Goal: Information Seeking & Learning: Understand process/instructions

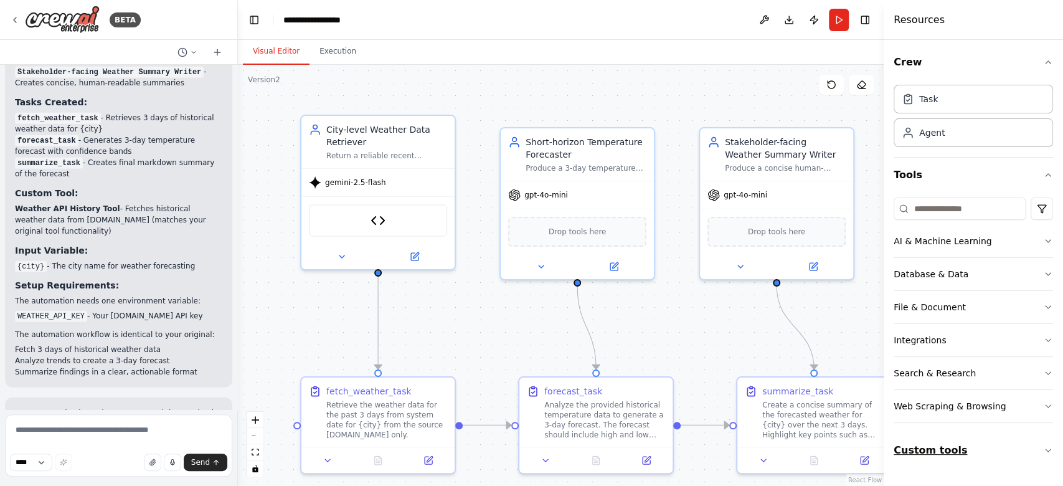
click at [908, 446] on button "Custom tools" at bounding box center [973, 450] width 159 height 35
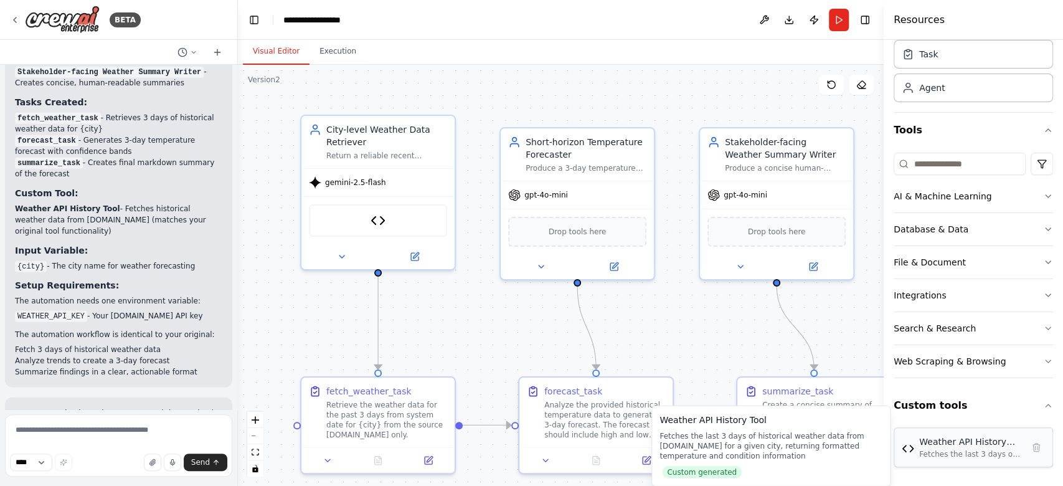
click at [972, 447] on div "Weather API History Tool Fetches the last 3 days of historical weather data fro…" at bounding box center [970, 447] width 103 height 24
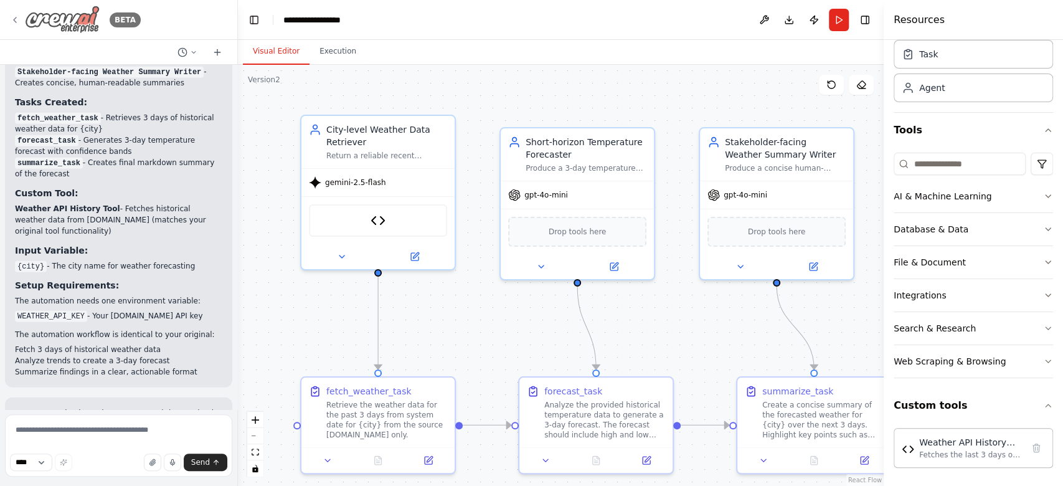
click at [12, 17] on icon at bounding box center [15, 20] width 10 height 10
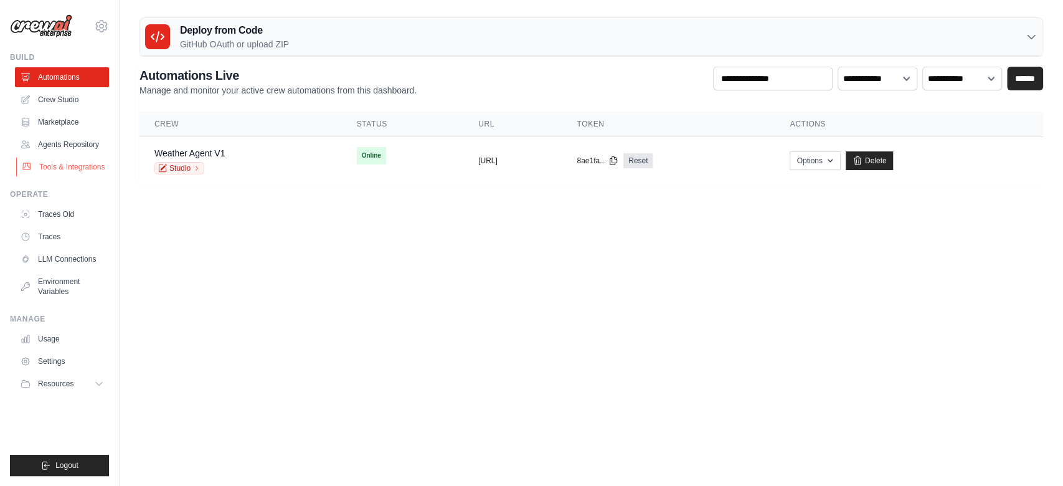
click at [54, 159] on link "Tools & Integrations" at bounding box center [63, 167] width 94 height 20
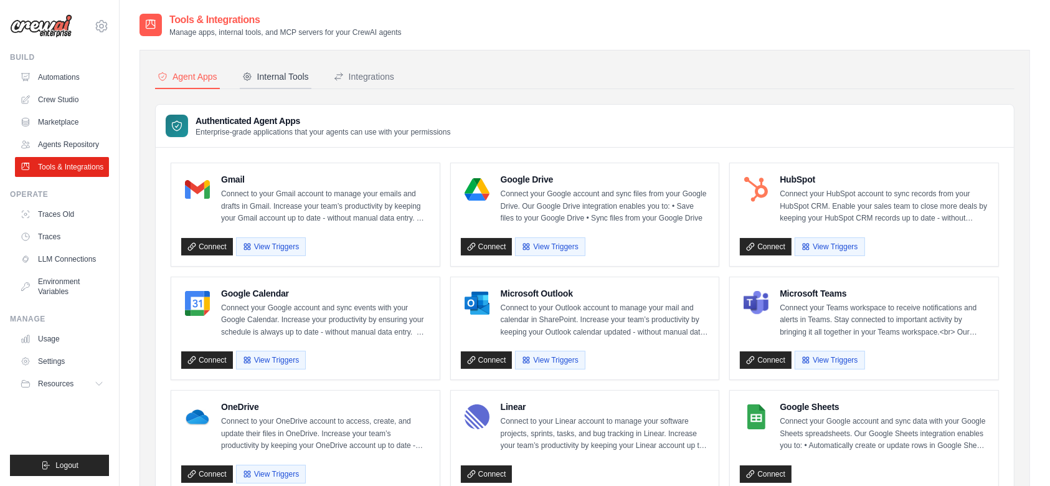
click at [262, 82] on button "Internal Tools" at bounding box center [276, 77] width 72 height 24
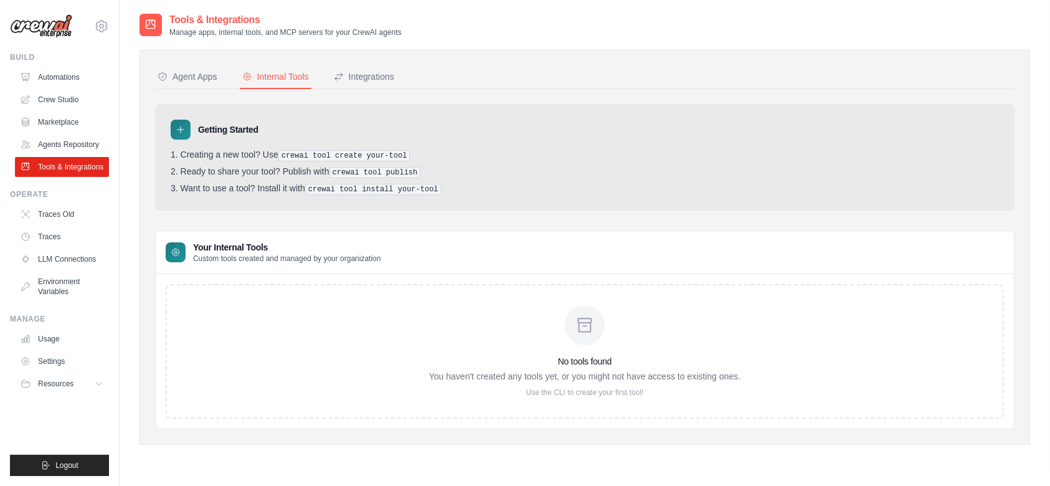
click at [328, 150] on pre "crewai tool create your-tool" at bounding box center [344, 155] width 132 height 11
drag, startPoint x: 283, startPoint y: 156, endPoint x: 399, endPoint y: 156, distance: 115.2
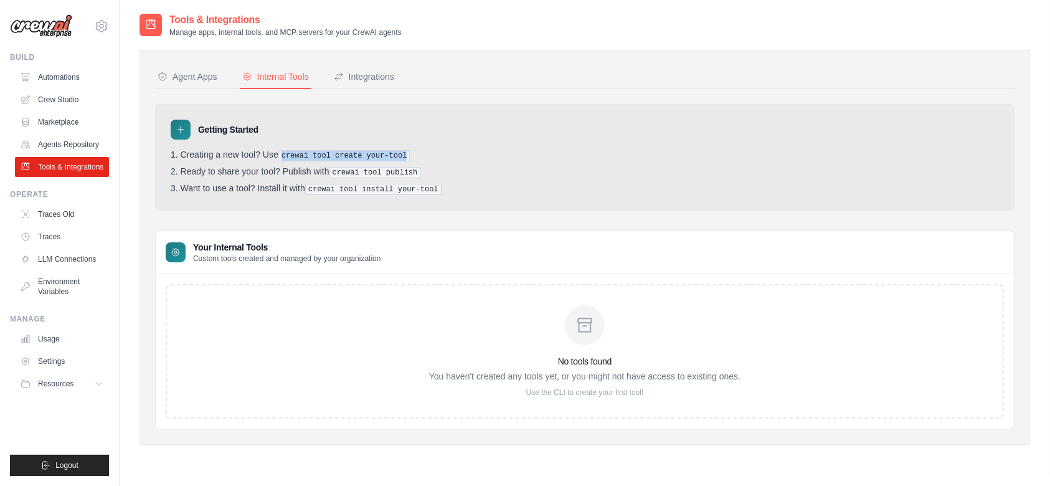
click at [399, 156] on pre "crewai tool create your-tool" at bounding box center [344, 155] width 132 height 11
click at [82, 96] on link "Crew Studio" at bounding box center [63, 100] width 94 height 20
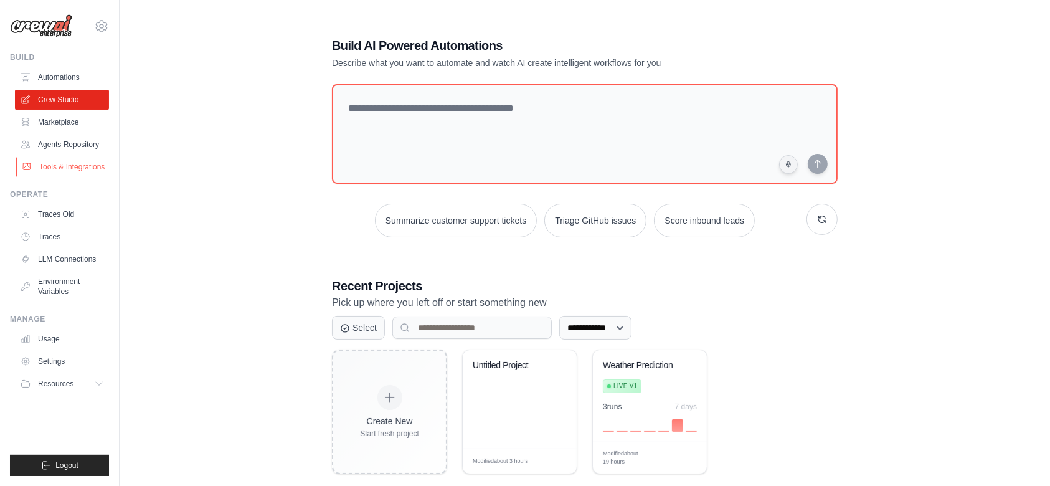
click at [89, 158] on link "Tools & Integrations" at bounding box center [63, 167] width 94 height 20
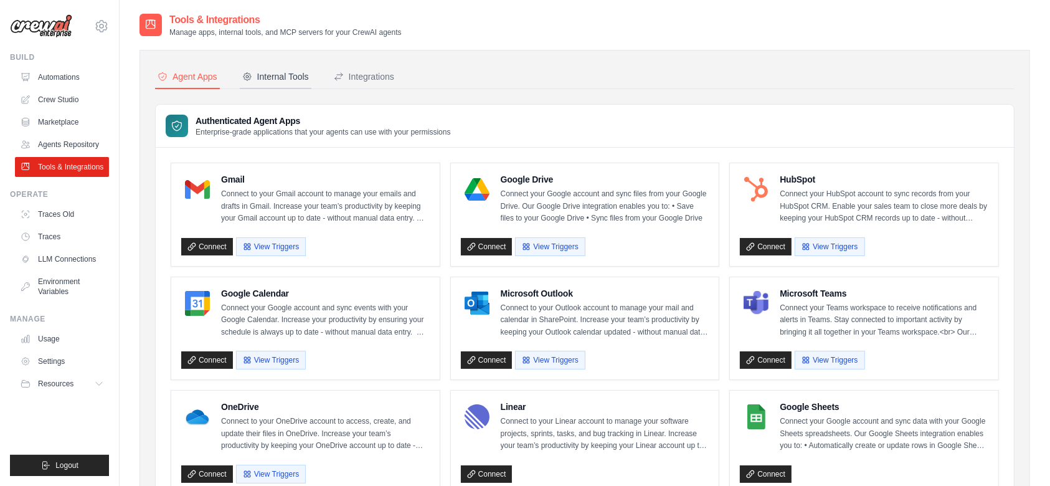
click at [262, 72] on div "Internal Tools" at bounding box center [275, 76] width 67 height 12
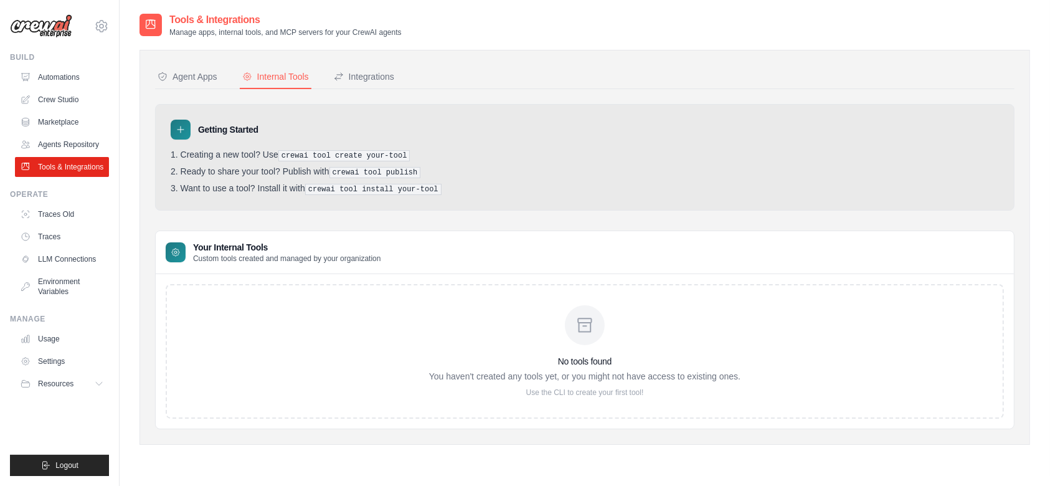
click at [179, 123] on div at bounding box center [181, 130] width 20 height 20
drag, startPoint x: 179, startPoint y: 123, endPoint x: 162, endPoint y: 117, distance: 17.7
click at [162, 117] on div "Getting Started Creating a new tool? Use crewai tool create your-tool Ready to …" at bounding box center [585, 157] width 860 height 107
click at [174, 123] on div at bounding box center [181, 130] width 20 height 20
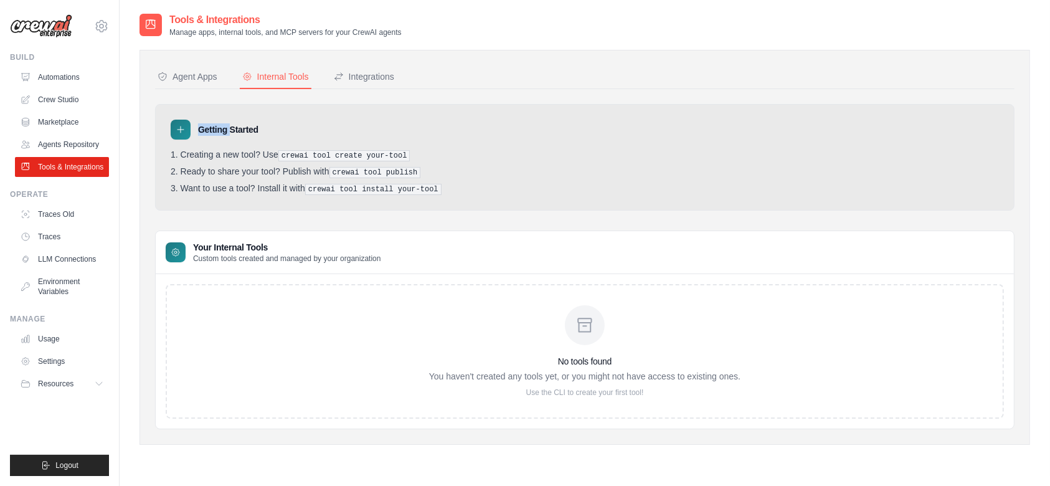
click at [174, 123] on div at bounding box center [181, 130] width 20 height 20
click at [210, 126] on h3 "Getting Started" at bounding box center [228, 129] width 60 height 12
click at [313, 148] on div "Getting Started Creating a new tool? Use crewai tool create your-tool Ready to …" at bounding box center [585, 157] width 860 height 107
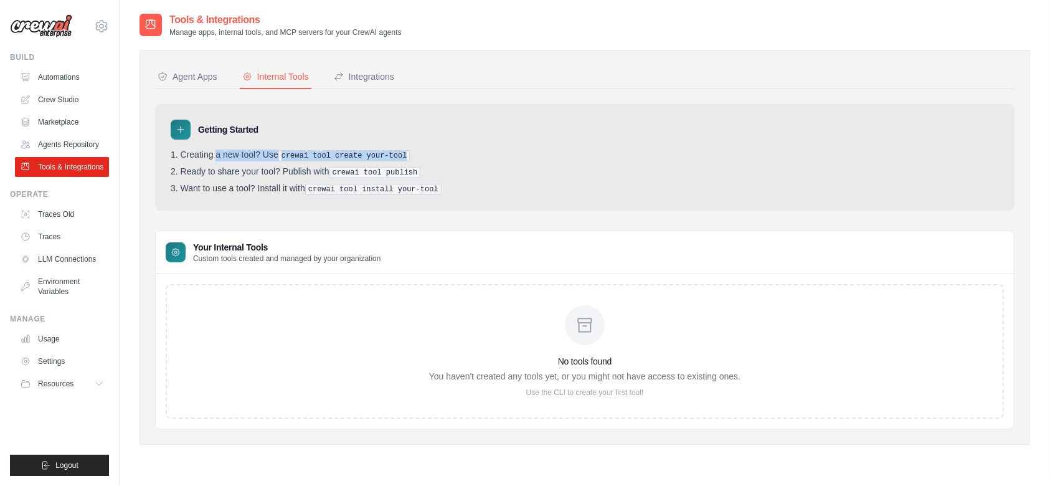
click at [313, 148] on div "Getting Started Creating a new tool? Use crewai tool create your-tool Ready to …" at bounding box center [585, 157] width 860 height 107
click at [382, 158] on pre "crewai tool create your-tool" at bounding box center [344, 155] width 132 height 11
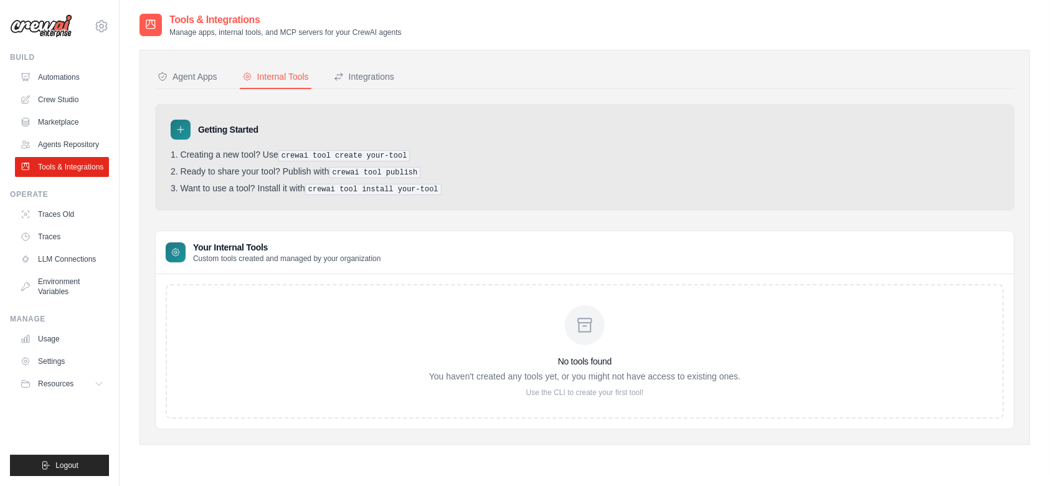
click at [609, 388] on p "Use the CLI to create your first tool!" at bounding box center [584, 392] width 311 height 10
click at [176, 249] on icon at bounding box center [175, 252] width 7 height 7
click at [212, 254] on p "Custom tools created and managed by your organization" at bounding box center [287, 259] width 188 height 10
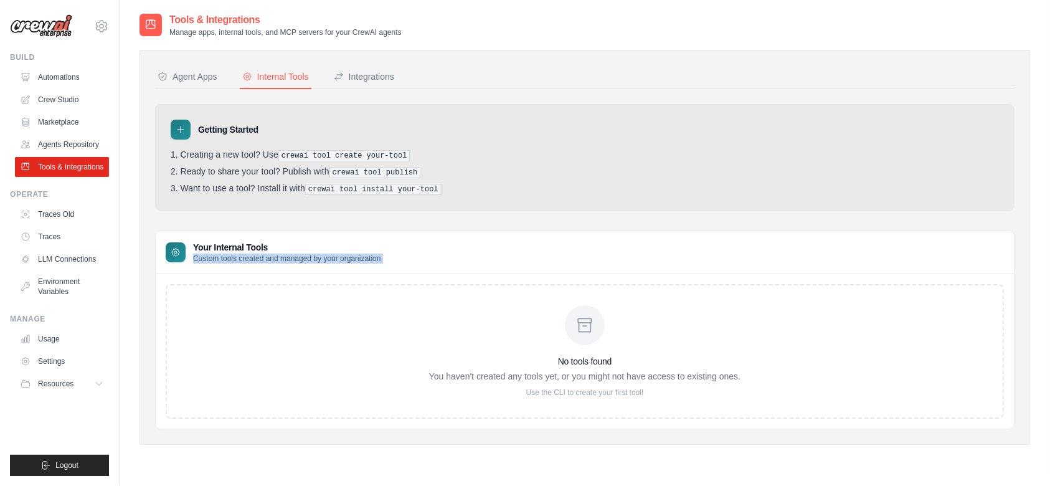
click at [278, 257] on p "Custom tools created and managed by your organization" at bounding box center [287, 259] width 188 height 10
click at [346, 154] on pre "crewai tool create your-tool" at bounding box center [344, 155] width 132 height 11
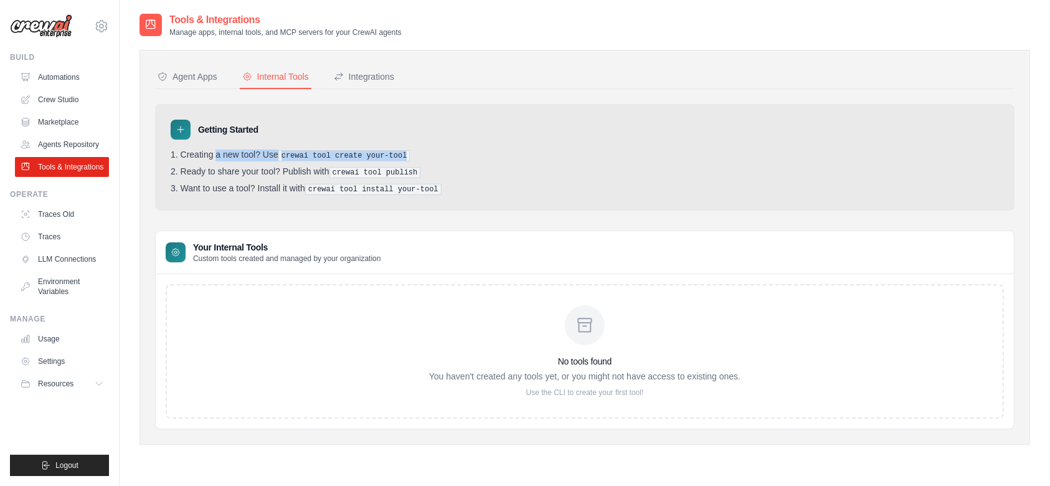
click at [346, 154] on pre "crewai tool create your-tool" at bounding box center [344, 155] width 132 height 11
click at [358, 81] on div "Integrations" at bounding box center [364, 76] width 60 height 12
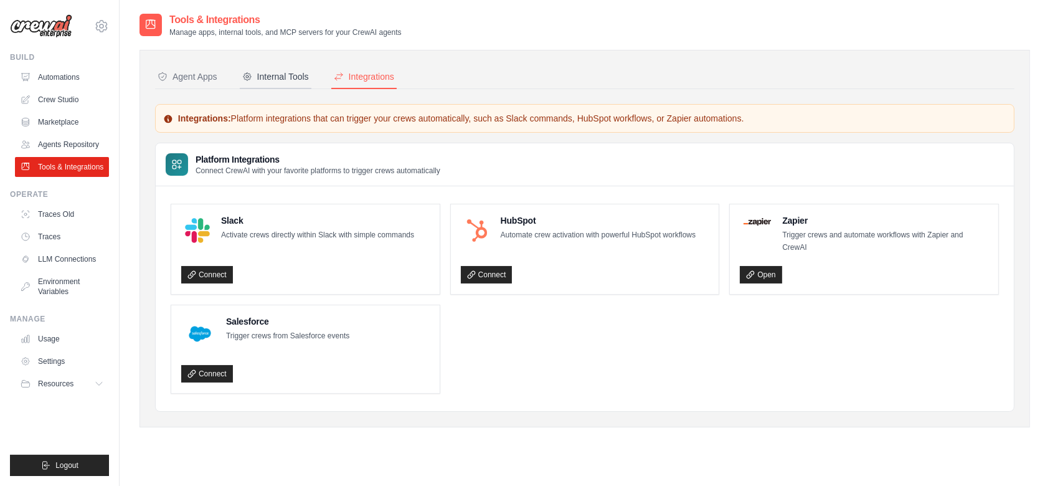
click at [284, 72] on div "Internal Tools" at bounding box center [275, 76] width 67 height 12
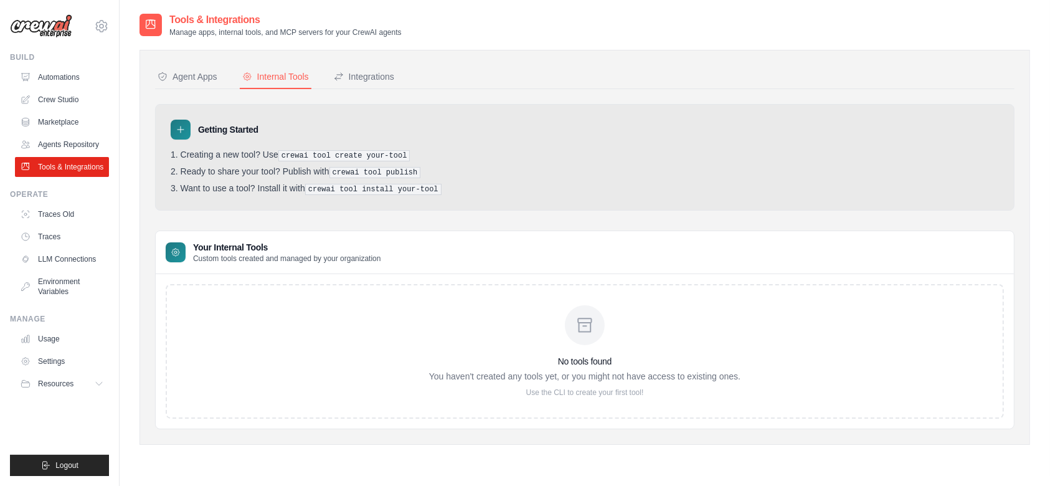
click at [153, 20] on icon at bounding box center [150, 24] width 9 height 9
click at [184, 129] on icon at bounding box center [181, 130] width 10 height 10
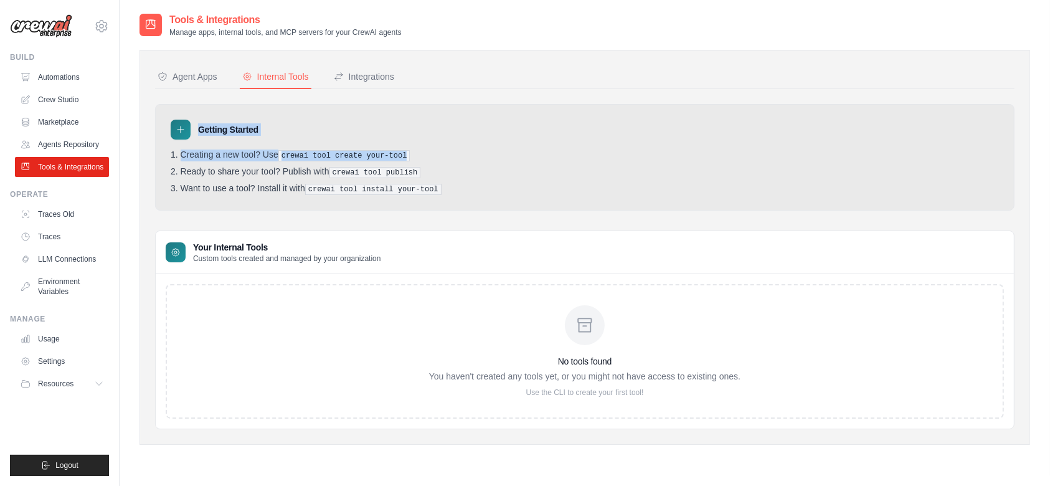
drag, startPoint x: 184, startPoint y: 129, endPoint x: 486, endPoint y: 148, distance: 302.7
click at [486, 148] on div "Getting Started Creating a new tool? Use crewai tool create your-tool Ready to …" at bounding box center [585, 157] width 860 height 107
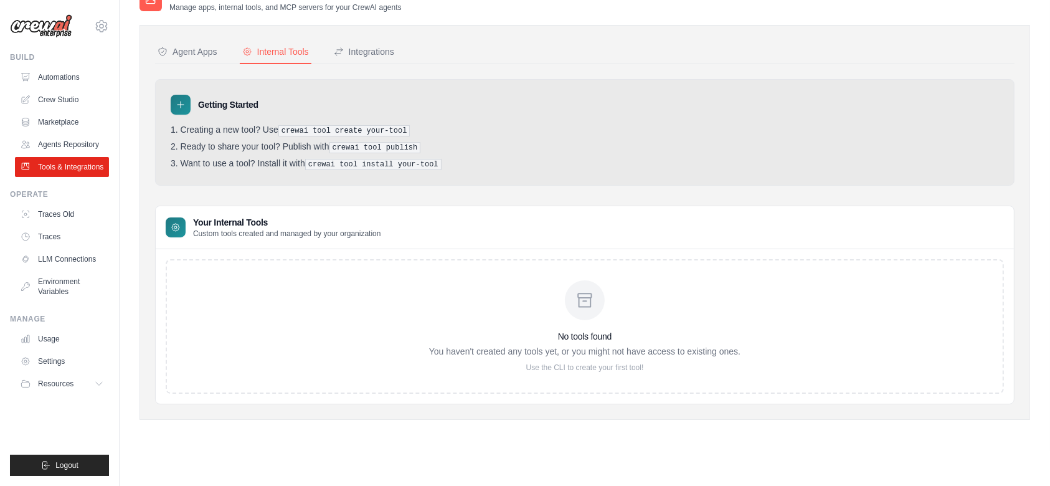
scroll to position [24, 0]
click at [599, 332] on h3 "No tools found" at bounding box center [584, 337] width 311 height 12
click at [65, 145] on link "Agents Repository" at bounding box center [63, 145] width 94 height 20
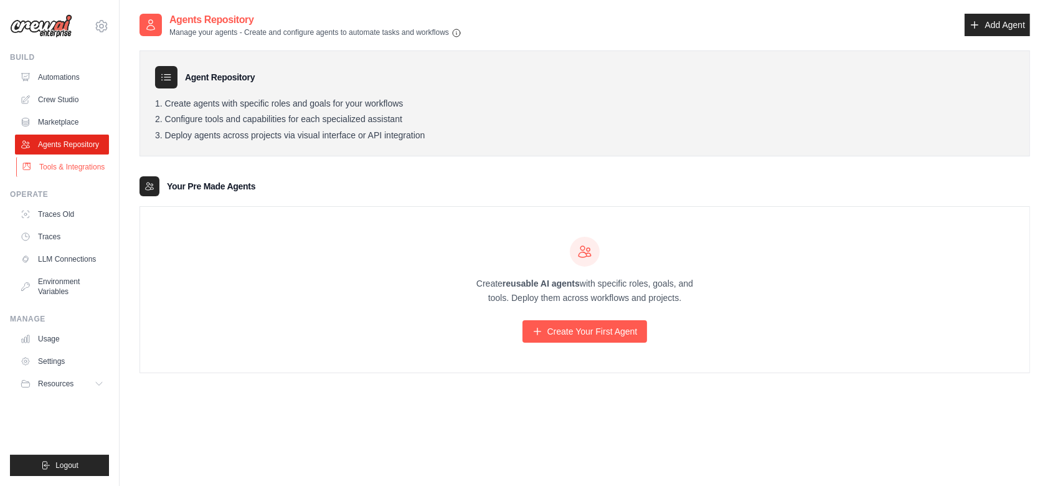
click at [75, 159] on link "Tools & Integrations" at bounding box center [63, 167] width 94 height 20
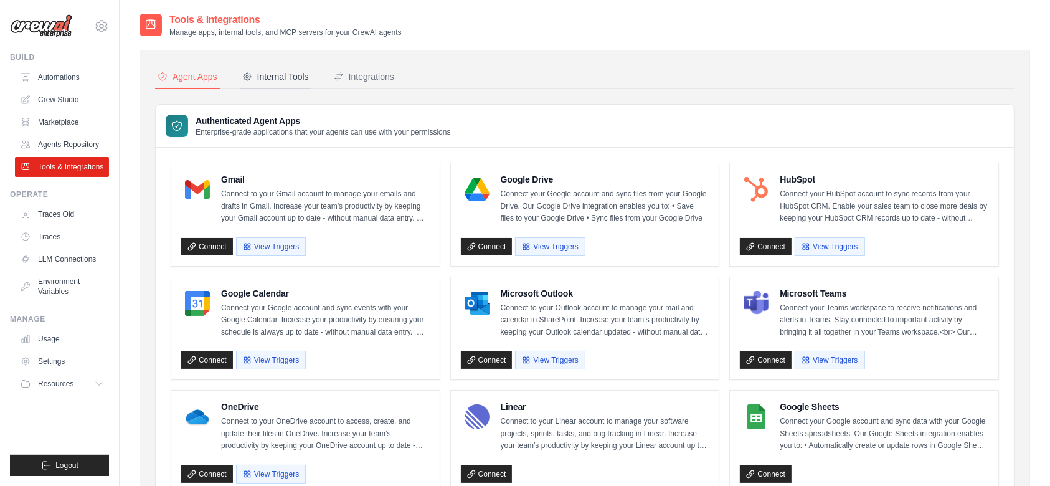
click at [286, 69] on button "Internal Tools" at bounding box center [276, 77] width 72 height 24
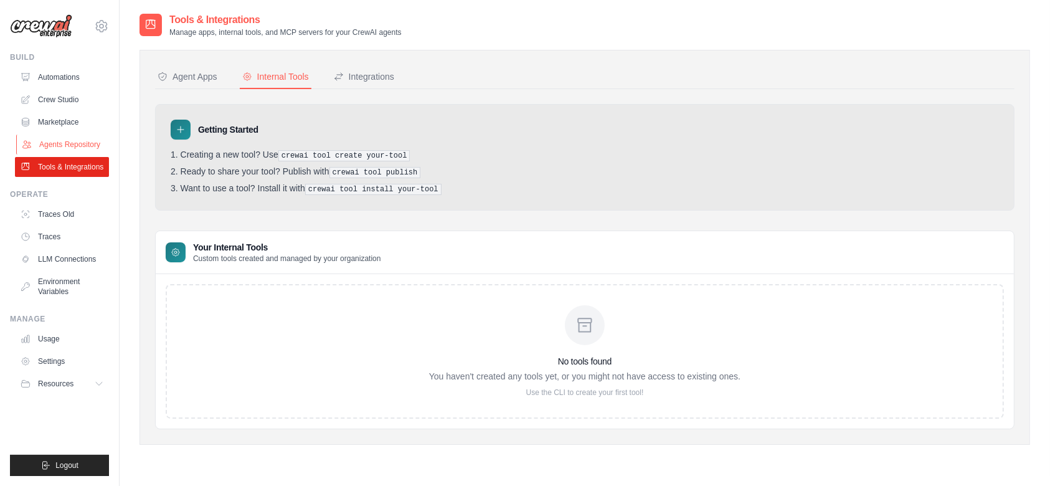
click at [80, 140] on link "Agents Repository" at bounding box center [63, 145] width 94 height 20
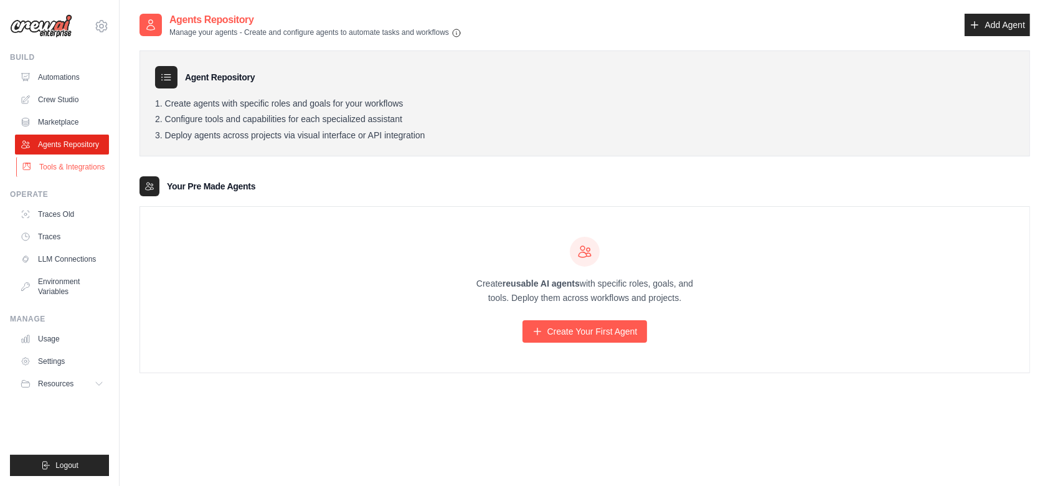
click at [70, 171] on link "Tools & Integrations" at bounding box center [63, 167] width 94 height 20
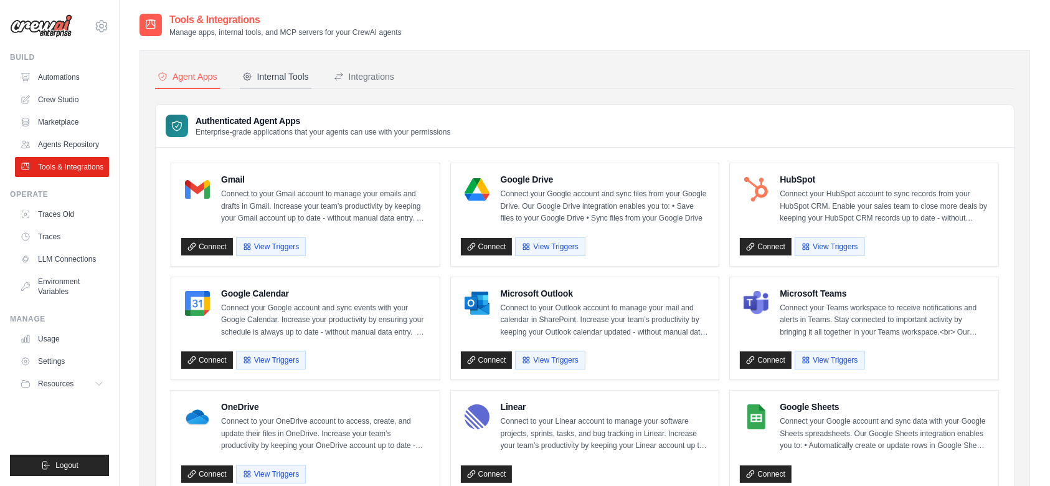
click at [290, 72] on div "Internal Tools" at bounding box center [275, 76] width 67 height 12
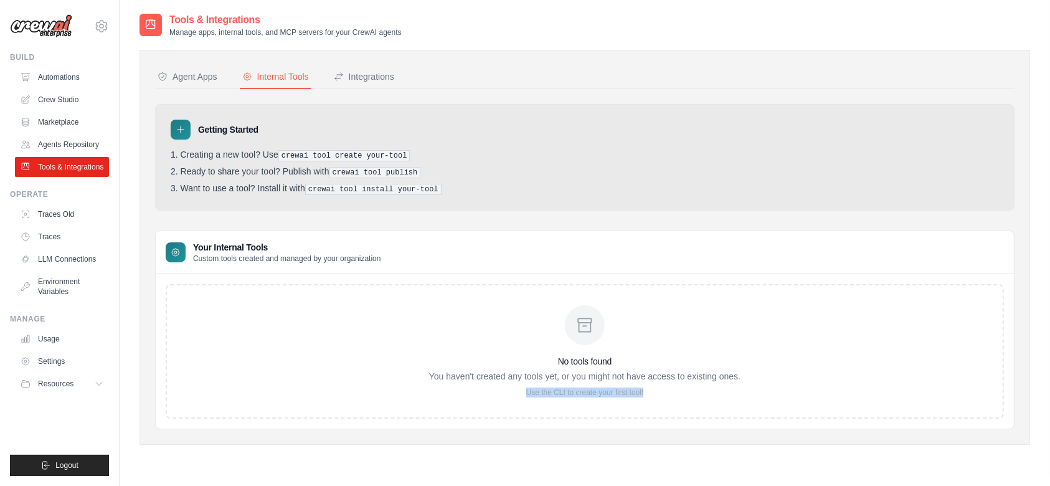
drag, startPoint x: 527, startPoint y: 391, endPoint x: 645, endPoint y: 397, distance: 117.9
click at [645, 397] on div "No tools found You haven't created any tools yet, or you might not have access …" at bounding box center [585, 351] width 838 height 135
click at [181, 131] on icon at bounding box center [181, 130] width 10 height 10
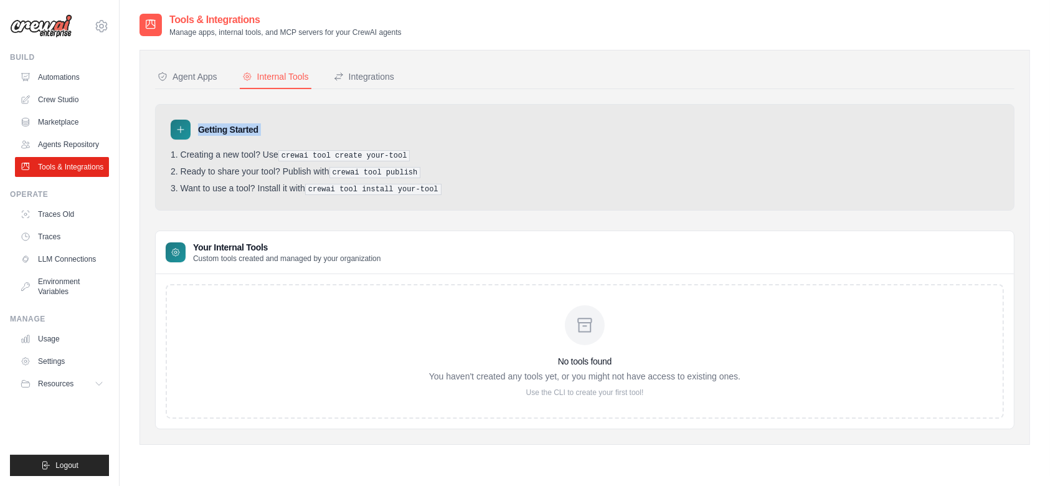
click at [181, 131] on icon at bounding box center [181, 130] width 10 height 10
click at [215, 162] on ol "Creating a new tool? Use crewai tool create your-tool Ready to share your tool?…" at bounding box center [585, 171] width 828 height 45
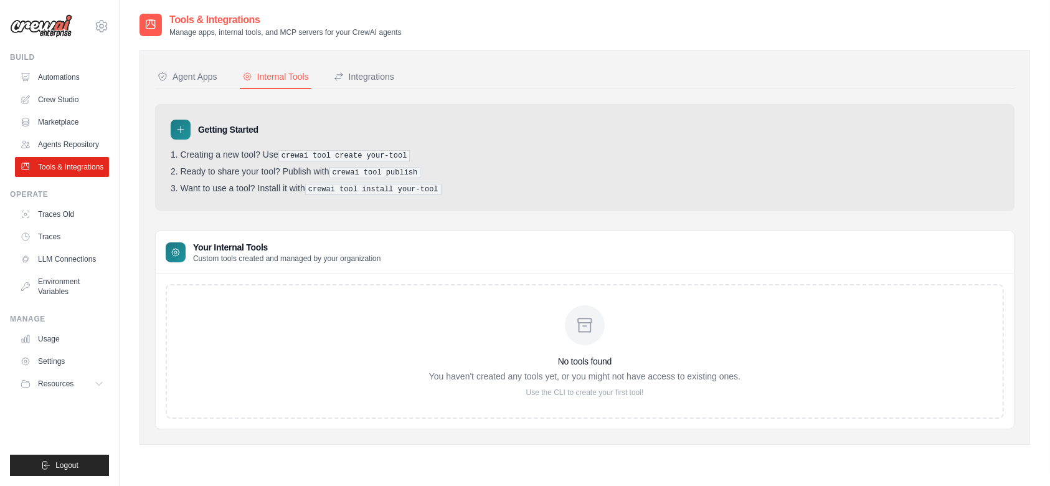
click at [181, 132] on icon at bounding box center [181, 130] width 10 height 10
click at [181, 130] on icon at bounding box center [181, 130] width 10 height 10
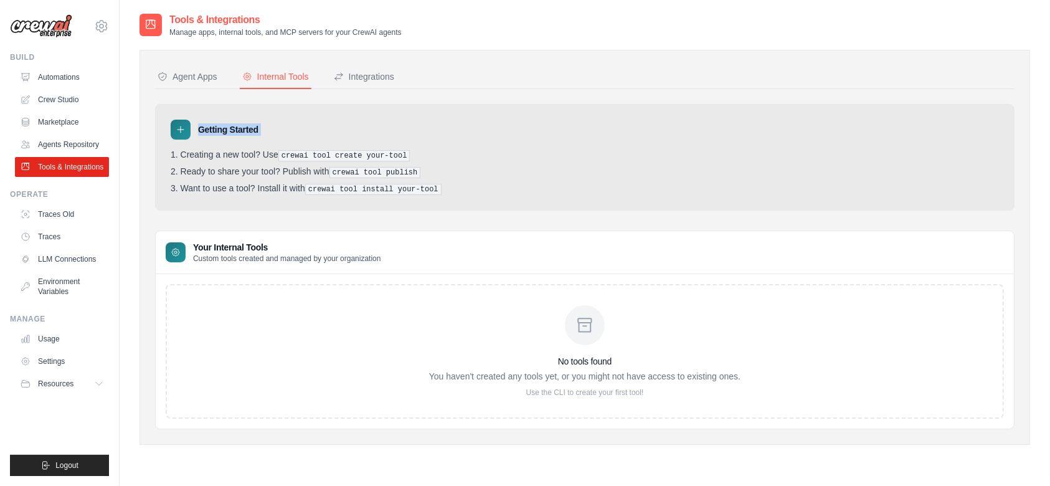
click at [181, 130] on icon at bounding box center [181, 130] width 10 height 10
click at [313, 147] on div "Getting Started Creating a new tool? Use crewai tool create your-tool Ready to …" at bounding box center [585, 157] width 860 height 107
click at [166, 254] on div at bounding box center [176, 252] width 20 height 20
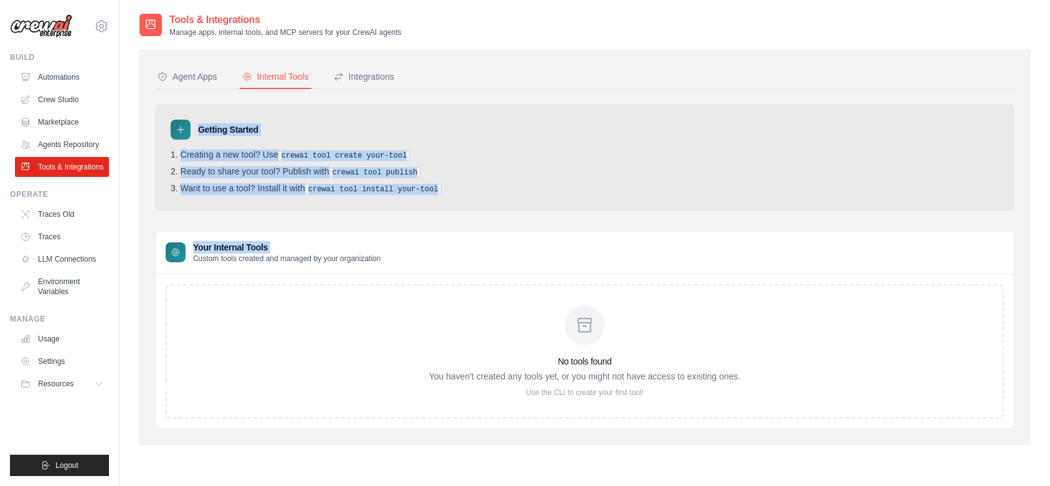
drag, startPoint x: 166, startPoint y: 254, endPoint x: 184, endPoint y: 132, distance: 122.8
click at [184, 132] on div "Getting Started Creating a new tool? Use crewai tool create your-tool Ready to …" at bounding box center [585, 266] width 860 height 325
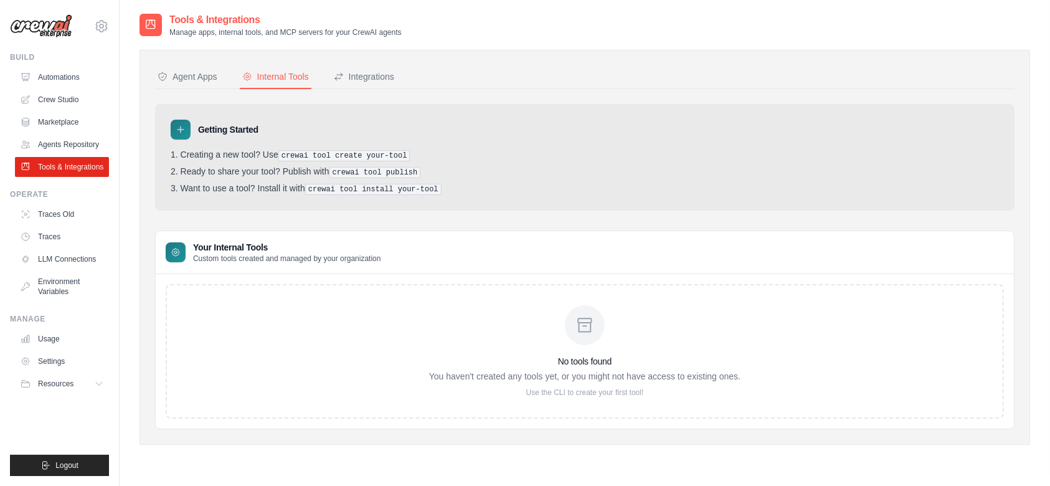
click at [184, 132] on icon at bounding box center [181, 130] width 10 height 10
click at [216, 150] on li "Creating a new tool? Use crewai tool create your-tool" at bounding box center [585, 155] width 828 height 12
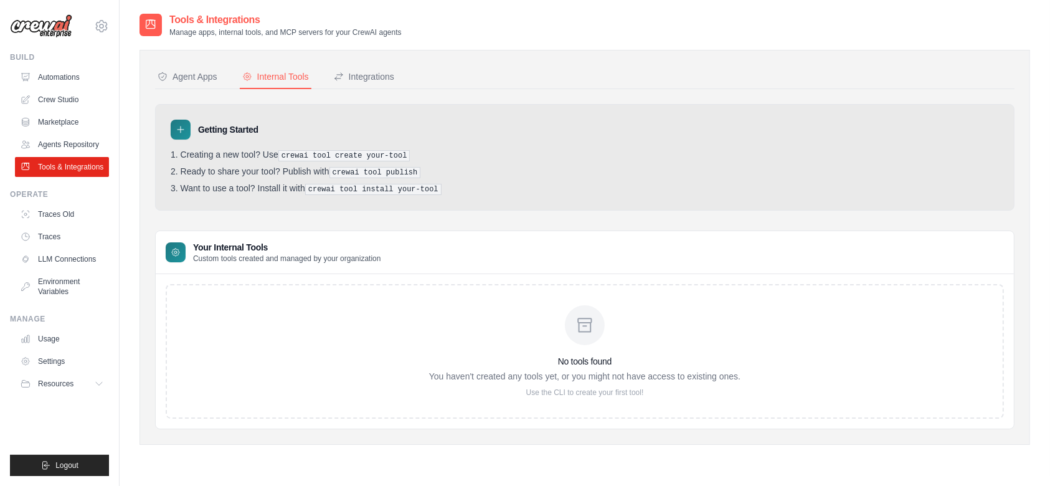
click at [334, 151] on pre "crewai tool create your-tool" at bounding box center [344, 155] width 132 height 11
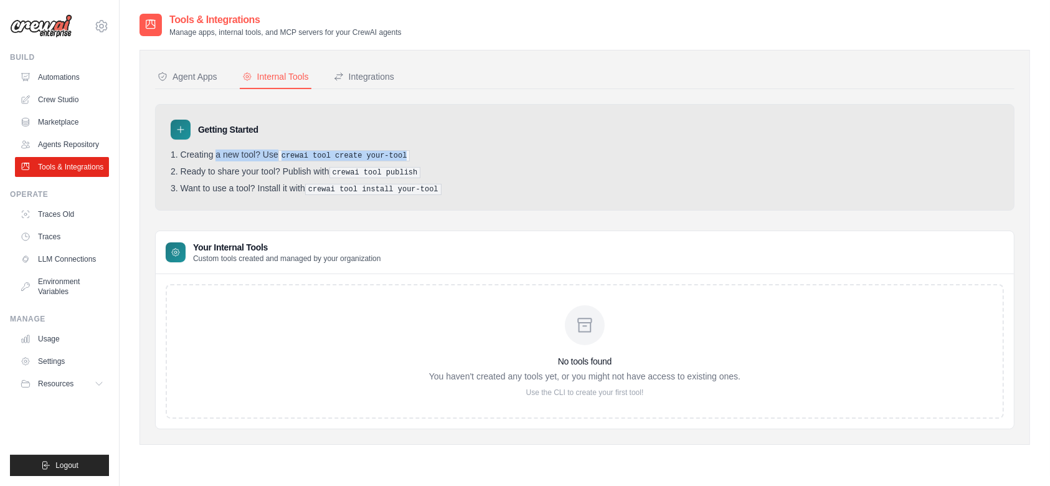
click at [334, 151] on pre "crewai tool create your-tool" at bounding box center [344, 155] width 132 height 11
click at [358, 174] on pre "crewai tool publish" at bounding box center [375, 172] width 92 height 11
click at [375, 78] on div "Integrations" at bounding box center [364, 76] width 60 height 12
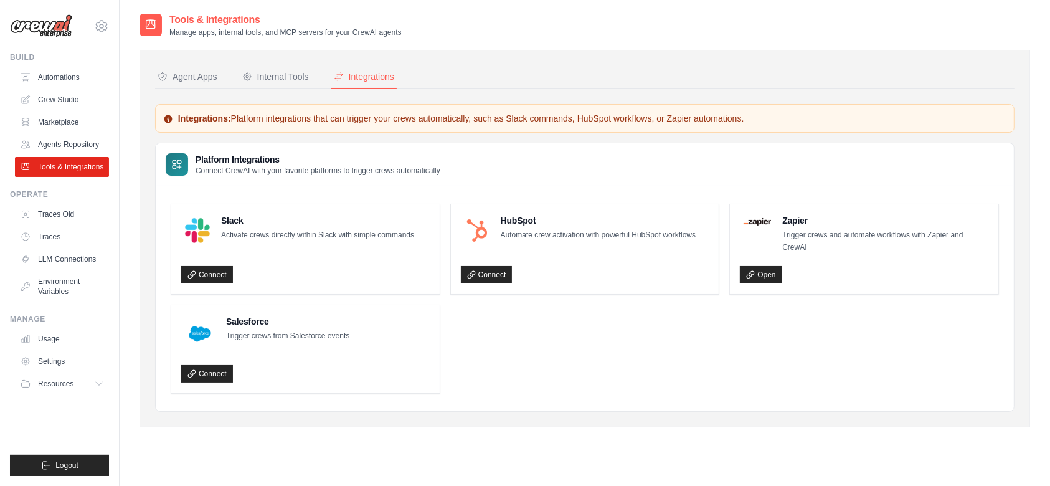
click at [329, 168] on p "Connect CrewAI with your favorite platforms to trigger crews automatically" at bounding box center [318, 171] width 245 height 10
click at [584, 366] on ul "Slack Activate crews directly within Slack with simple commands Connect HubSpot…" at bounding box center [585, 299] width 828 height 190
click at [267, 67] on button "Internal Tools" at bounding box center [276, 77] width 72 height 24
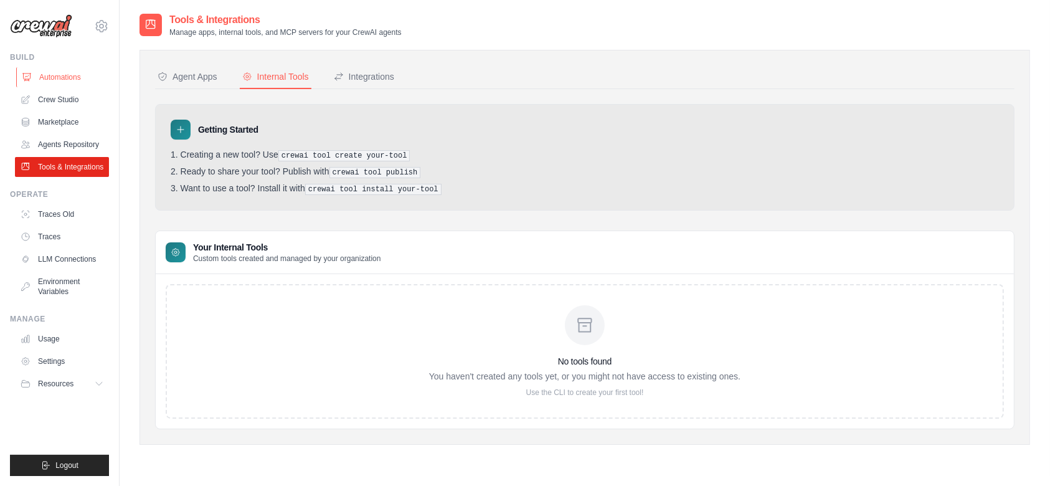
click at [90, 75] on link "Automations" at bounding box center [63, 77] width 94 height 20
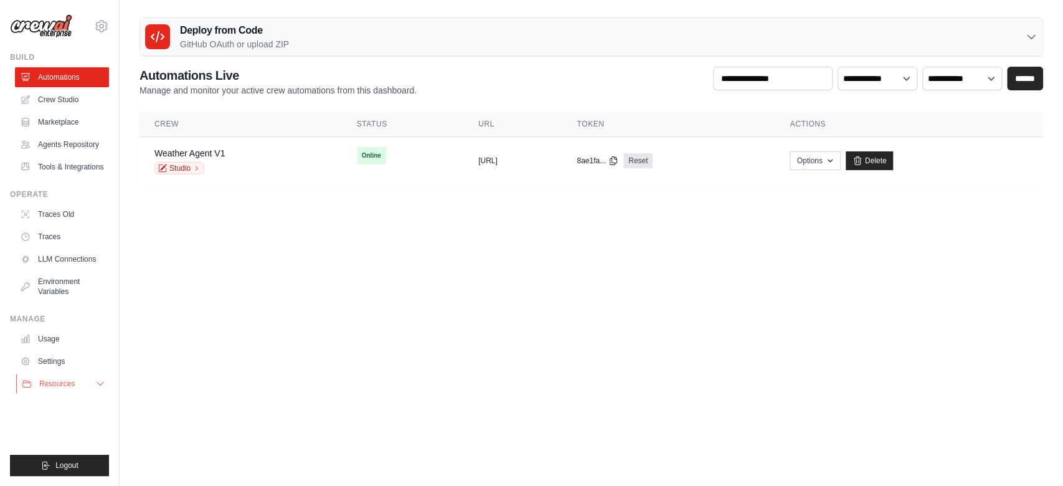
click at [69, 381] on span "Resources" at bounding box center [57, 384] width 36 height 10
click at [59, 349] on link "Usage" at bounding box center [63, 339] width 94 height 20
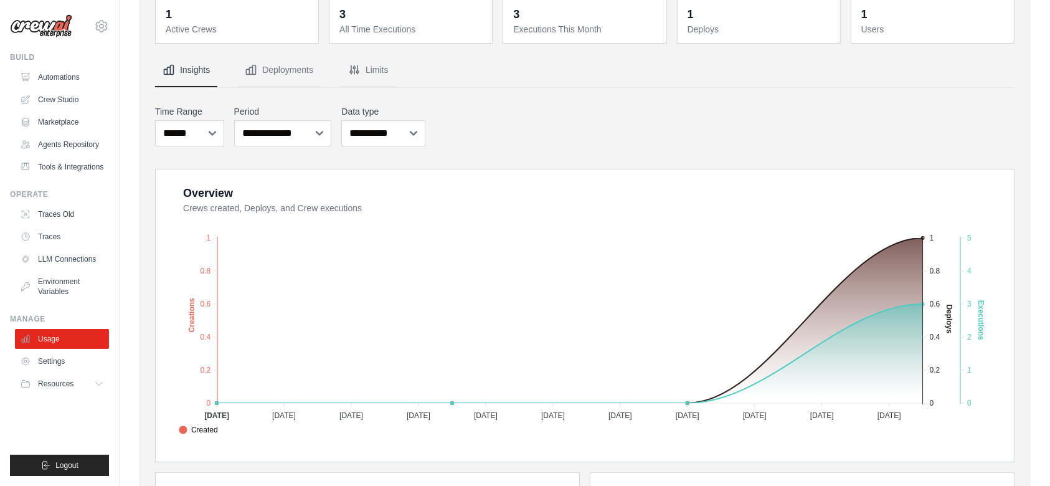
scroll to position [416, 0]
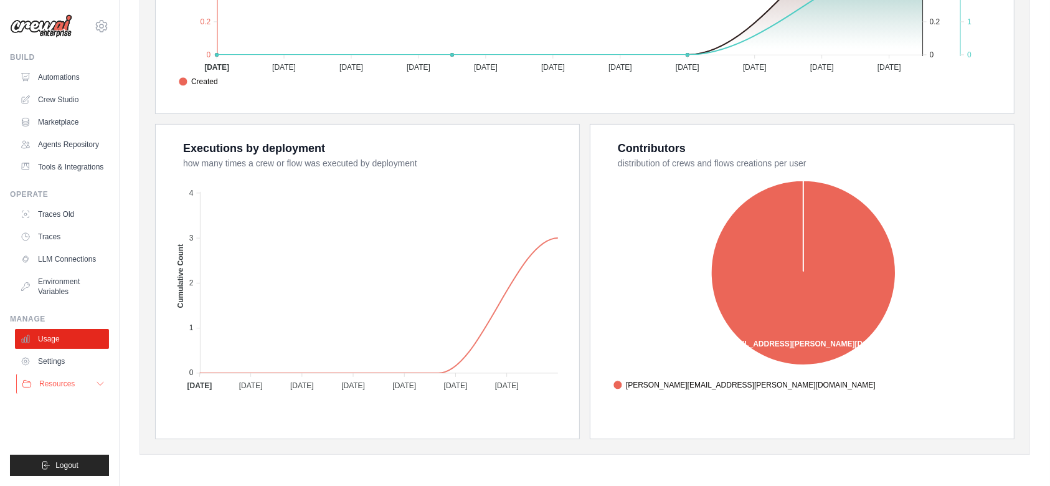
click at [72, 379] on span "Resources" at bounding box center [57, 384] width 36 height 10
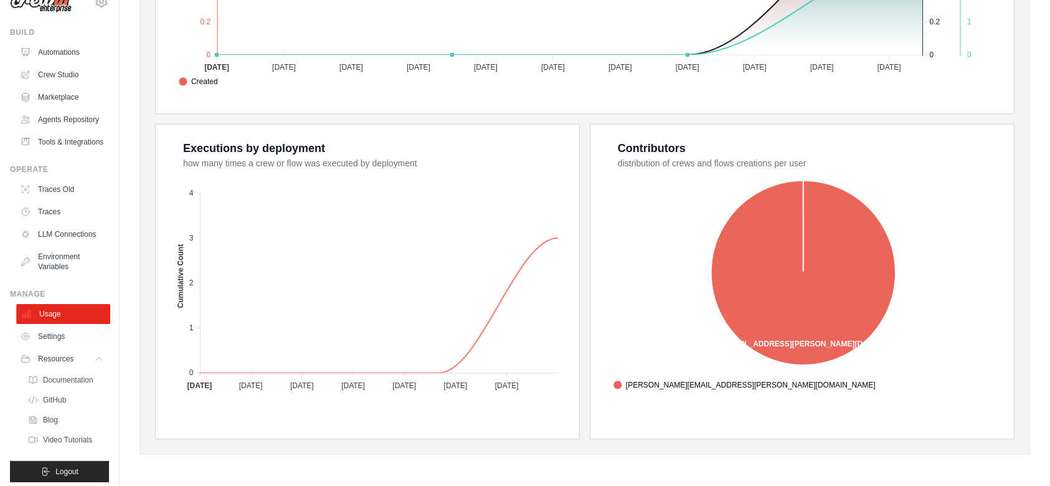
scroll to position [70, 0]
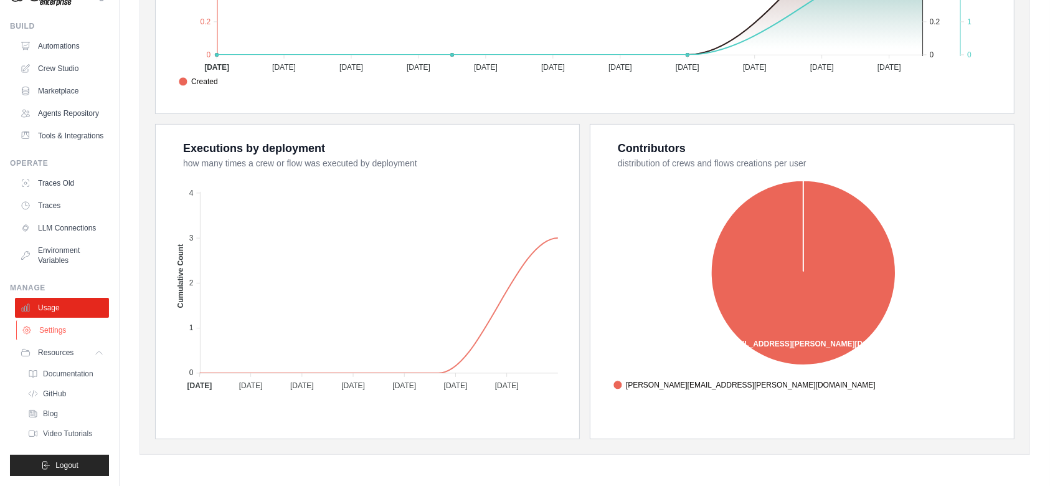
click at [52, 320] on link "Settings" at bounding box center [63, 330] width 94 height 20
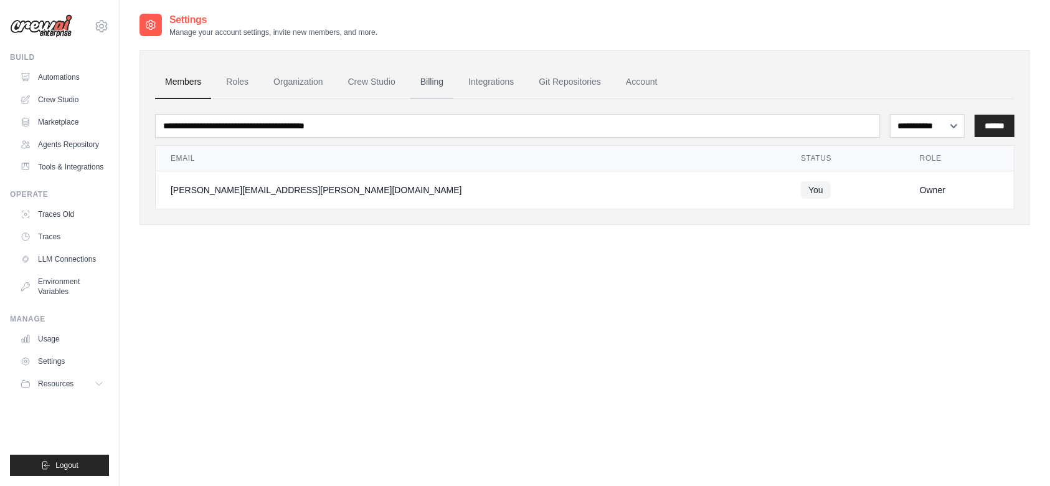
click at [434, 73] on link "Billing" at bounding box center [431, 82] width 43 height 34
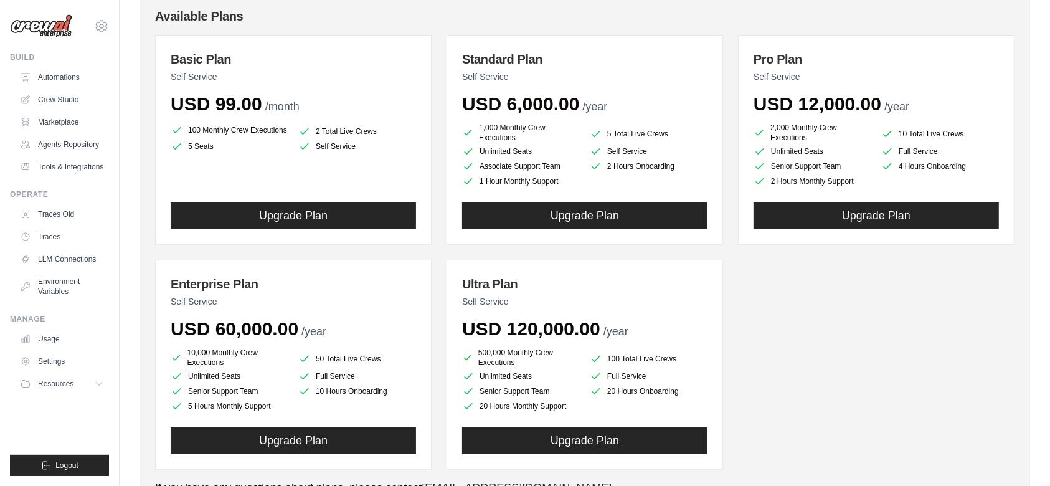
scroll to position [136, 0]
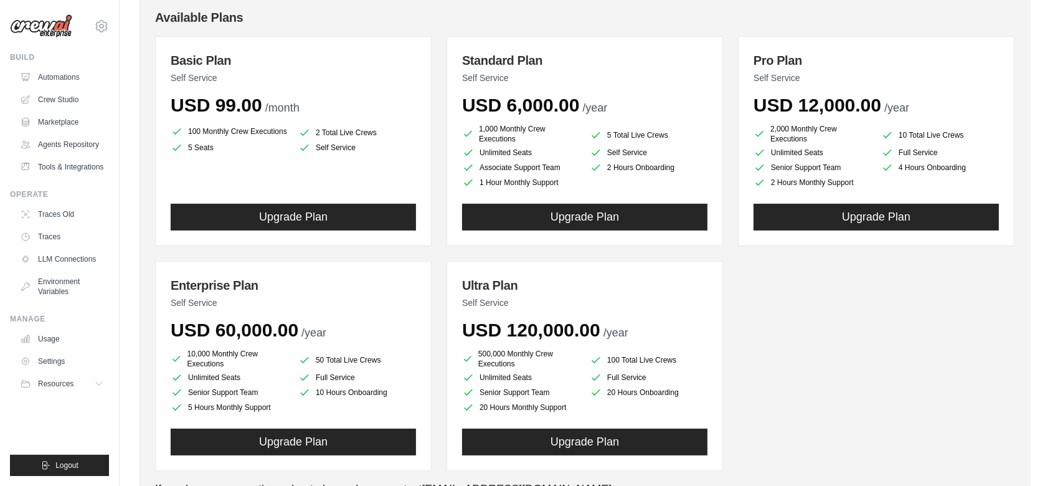
click at [197, 148] on li "5 Seats" at bounding box center [230, 147] width 118 height 12
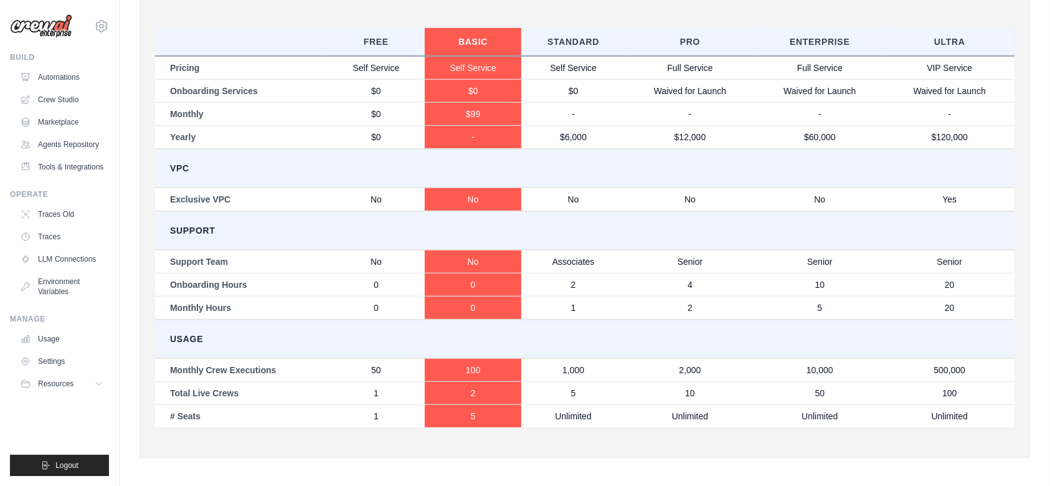
scroll to position [645, 0]
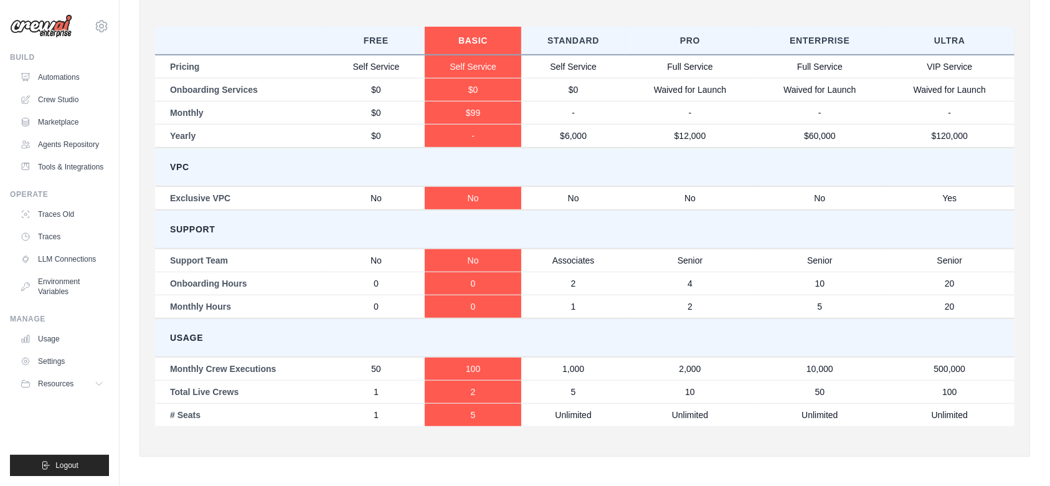
click at [380, 406] on td "1" at bounding box center [376, 414] width 97 height 23
click at [474, 409] on td "5" at bounding box center [473, 414] width 97 height 23
click at [174, 412] on td "# Seats" at bounding box center [241, 414] width 173 height 23
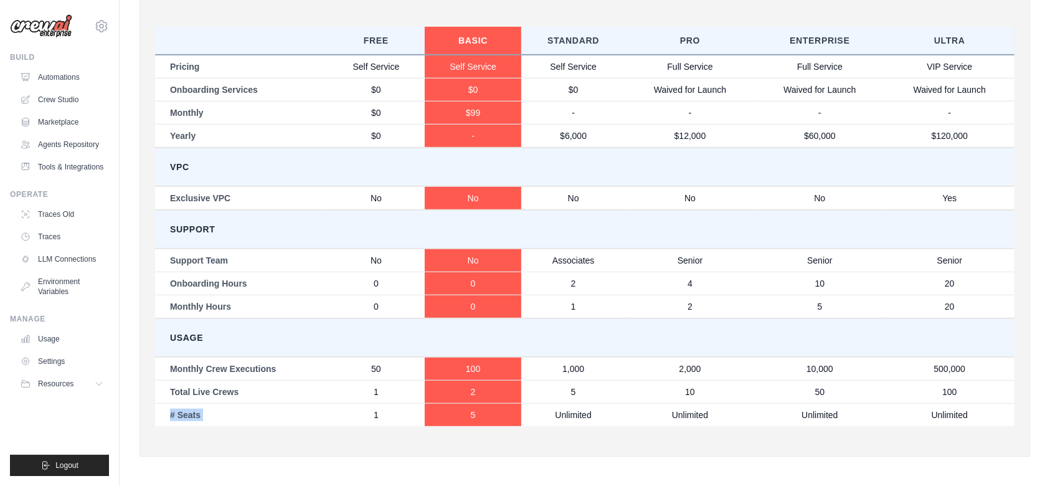
click at [174, 412] on td "# Seats" at bounding box center [241, 414] width 173 height 23
click at [70, 381] on span "Resources" at bounding box center [57, 384] width 36 height 10
click at [70, 394] on button "Resources" at bounding box center [63, 384] width 94 height 20
click at [77, 163] on link "Tools & Integrations" at bounding box center [63, 167] width 94 height 20
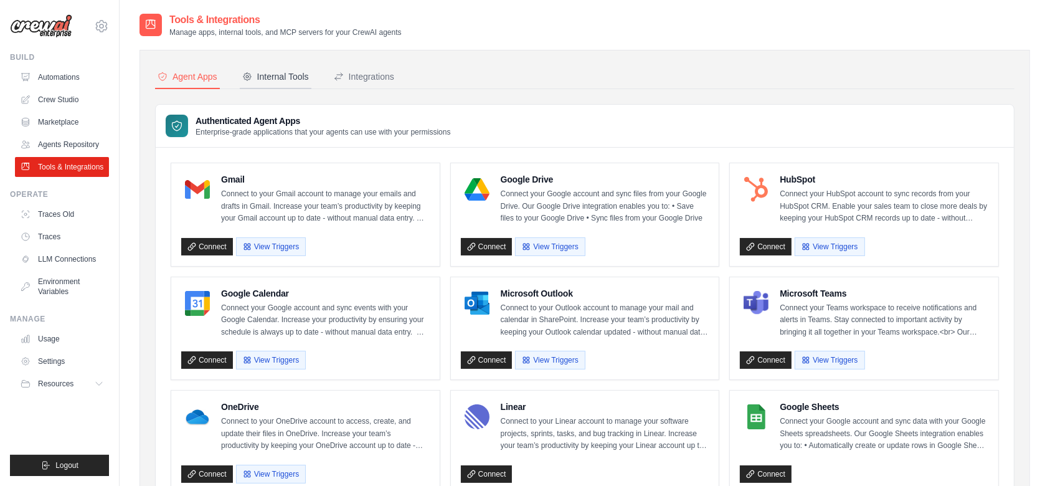
click at [290, 77] on div "Internal Tools" at bounding box center [275, 76] width 67 height 12
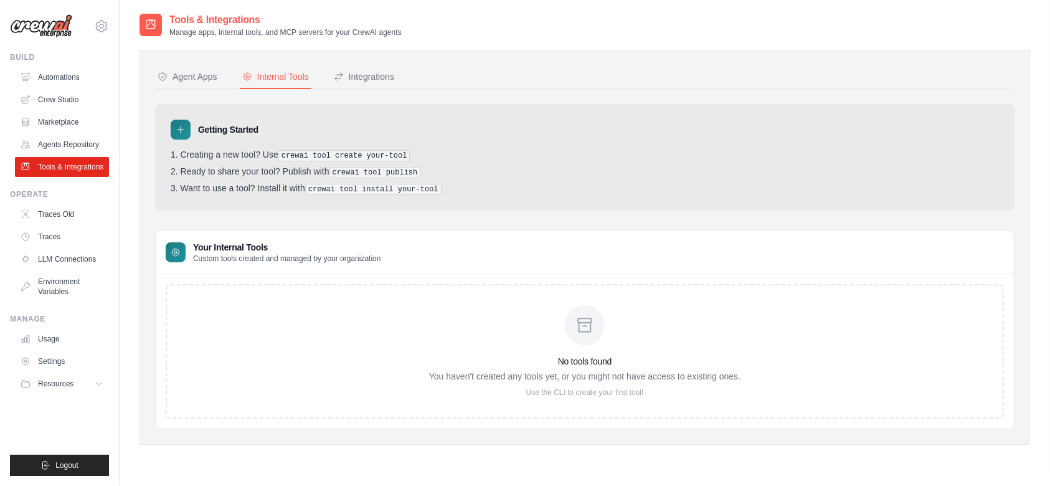
click at [407, 173] on pre "crewai tool publish" at bounding box center [375, 172] width 92 height 11
drag, startPoint x: 342, startPoint y: 189, endPoint x: 435, endPoint y: 188, distance: 92.8
click at [435, 188] on li "Want to use a tool? Install it with crewai tool install your-tool" at bounding box center [585, 189] width 828 height 12
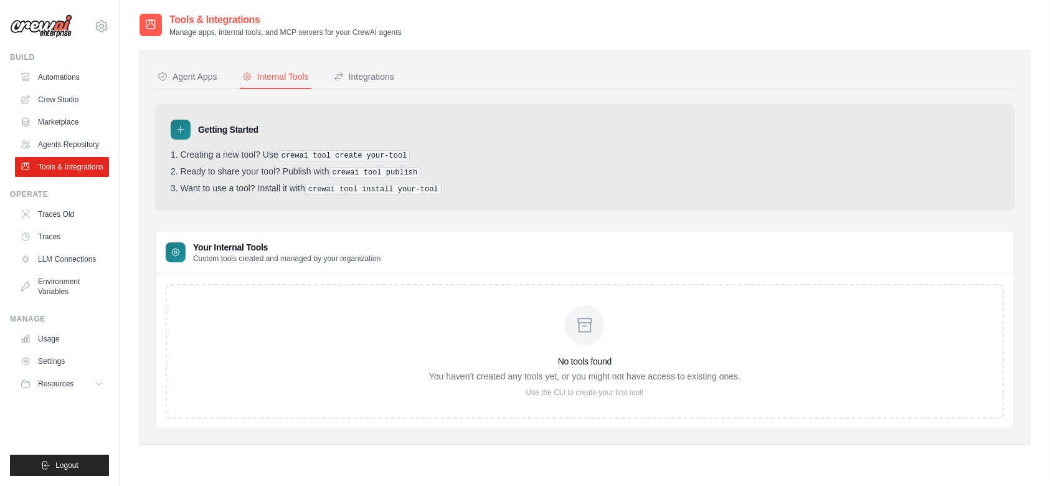
click at [435, 188] on li "Want to use a tool? Install it with crewai tool install your-tool" at bounding box center [585, 189] width 828 height 12
click at [480, 193] on li "Want to use a tool? Install it with crewai tool install your-tool" at bounding box center [585, 189] width 828 height 12
drag, startPoint x: 399, startPoint y: 156, endPoint x: 285, endPoint y: 158, distance: 114.6
click at [285, 158] on pre "crewai tool create your-tool" at bounding box center [344, 155] width 132 height 11
click at [404, 173] on pre "crewai tool publish" at bounding box center [375, 172] width 92 height 11
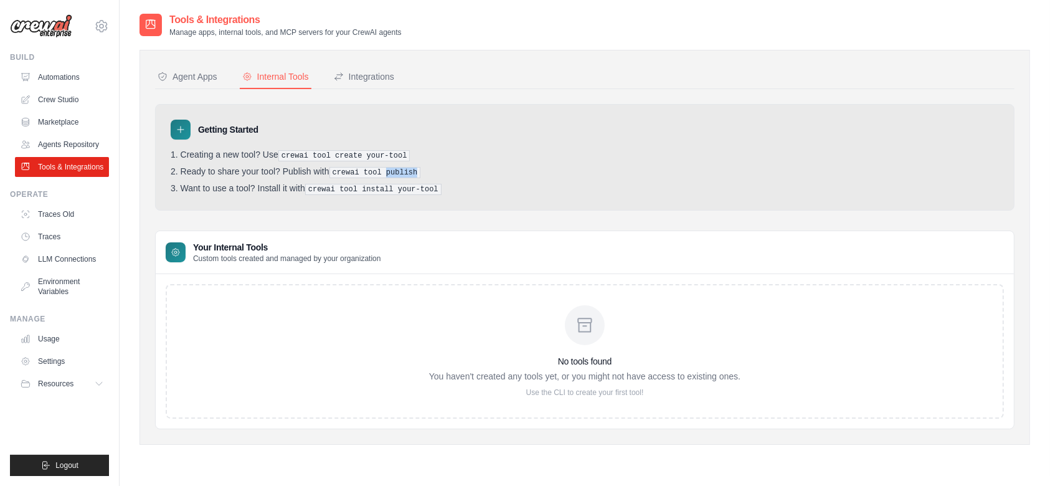
click at [404, 173] on pre "crewai tool publish" at bounding box center [375, 172] width 92 height 11
drag, startPoint x: 398, startPoint y: 156, endPoint x: 284, endPoint y: 157, distance: 114.0
click at [284, 157] on pre "crewai tool create your-tool" at bounding box center [344, 155] width 132 height 11
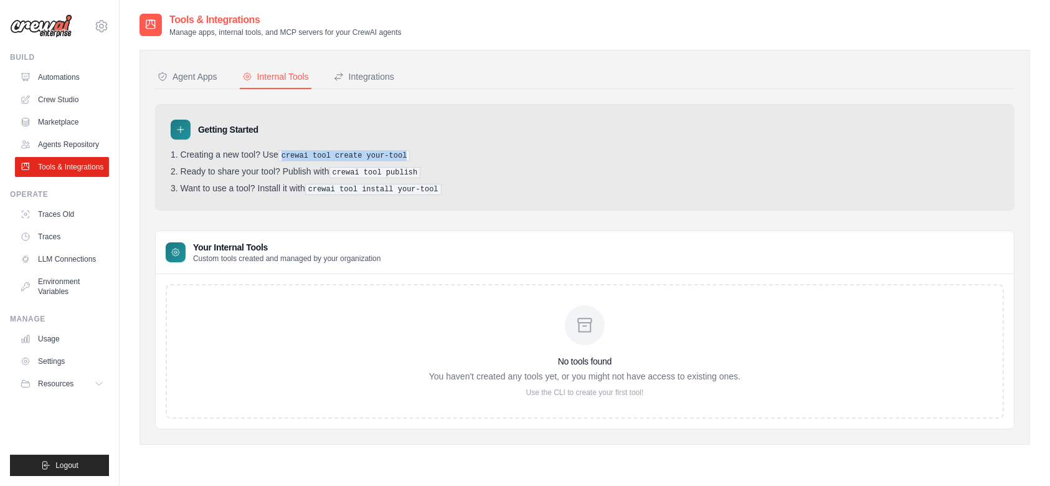
copy pre "crewai tool create your-tool"
click at [92, 136] on link "Agents Repository" at bounding box center [63, 145] width 94 height 20
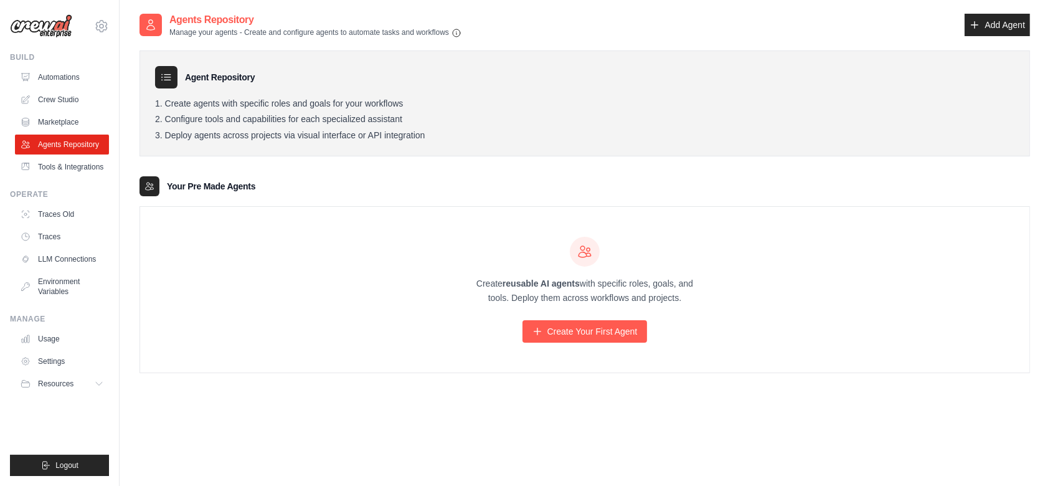
click at [587, 251] on icon at bounding box center [584, 251] width 15 height 15
click at [701, 301] on p "Create reusable AI agents with specific roles, goals, and tools. Deploy them ac…" at bounding box center [584, 291] width 239 height 29
click at [66, 164] on link "Tools & Integrations" at bounding box center [63, 167] width 94 height 20
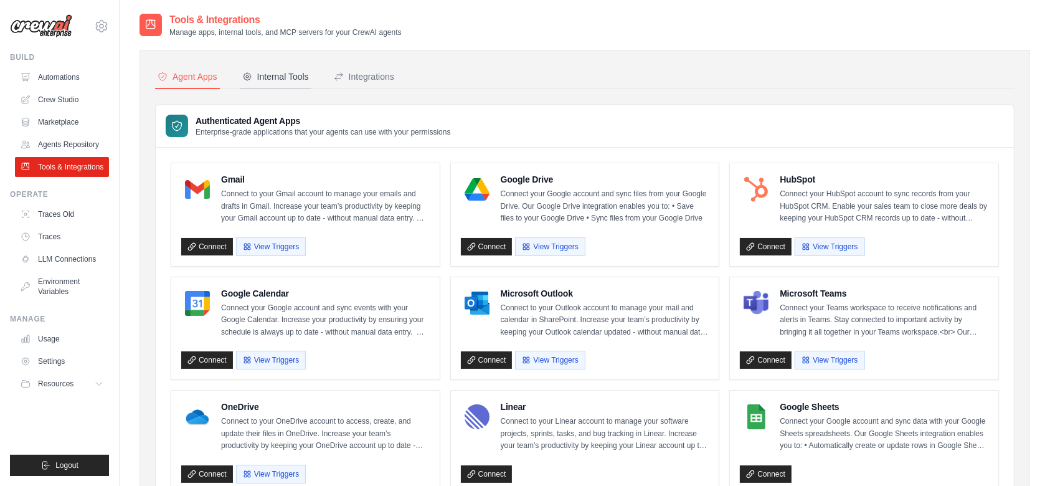
click at [265, 78] on div "Internal Tools" at bounding box center [275, 76] width 67 height 12
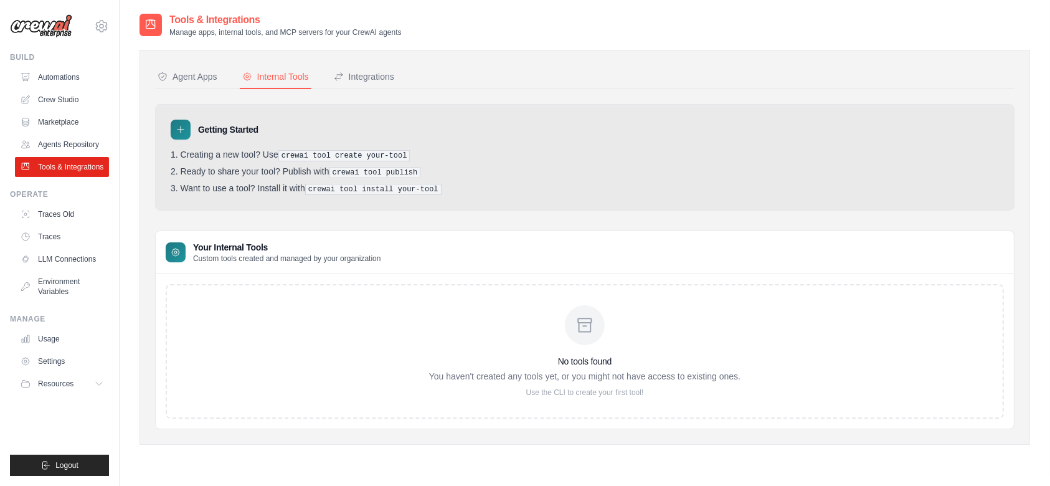
click at [179, 127] on icon at bounding box center [181, 130] width 10 height 10
click at [596, 465] on div "Tools & Integrations Manage apps, internal tools, and MCP servers for your Crew…" at bounding box center [585, 255] width 891 height 486
drag, startPoint x: 398, startPoint y: 156, endPoint x: 283, endPoint y: 149, distance: 115.4
click at [283, 150] on pre "crewai tool create your-tool" at bounding box center [344, 155] width 132 height 11
click at [414, 169] on pre "crewai tool publish" at bounding box center [375, 172] width 92 height 11
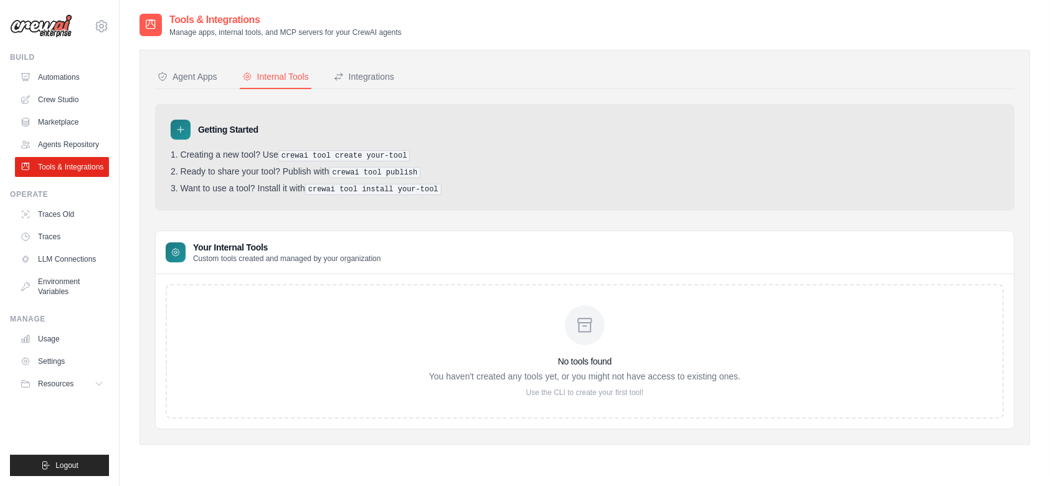
click at [612, 64] on div "Agent Apps Internal Tools Integrations Authenticated Agent Apps Enterprise-grad…" at bounding box center [585, 247] width 891 height 395
click at [825, 244] on div "Your Internal Tools Custom tools created and managed by your organization" at bounding box center [585, 252] width 858 height 43
click at [391, 33] on p "Manage apps, internal tools, and MCP servers for your CrewAI agents" at bounding box center [285, 32] width 232 height 10
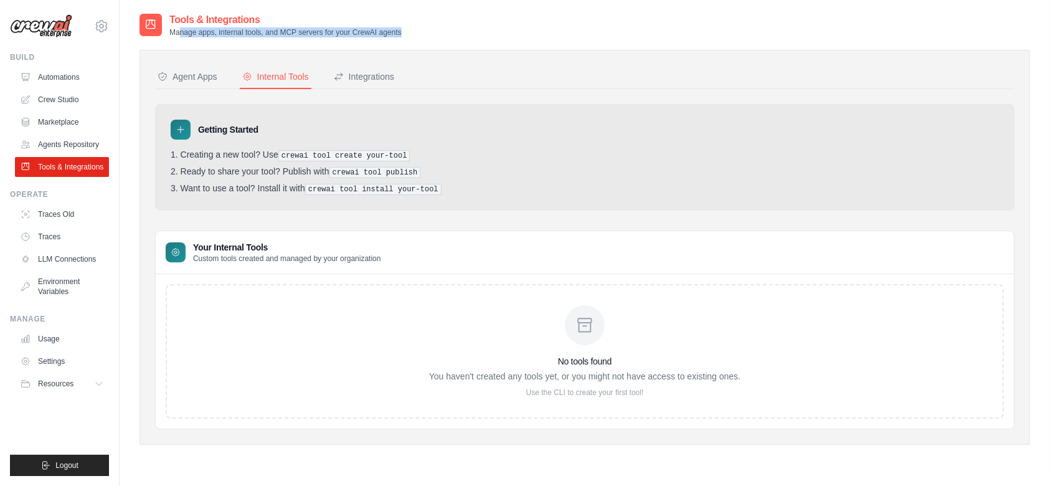
click at [429, 31] on div "Tools & Integrations Manage apps, internal tools, and MCP servers for your Crew…" at bounding box center [585, 24] width 891 height 25
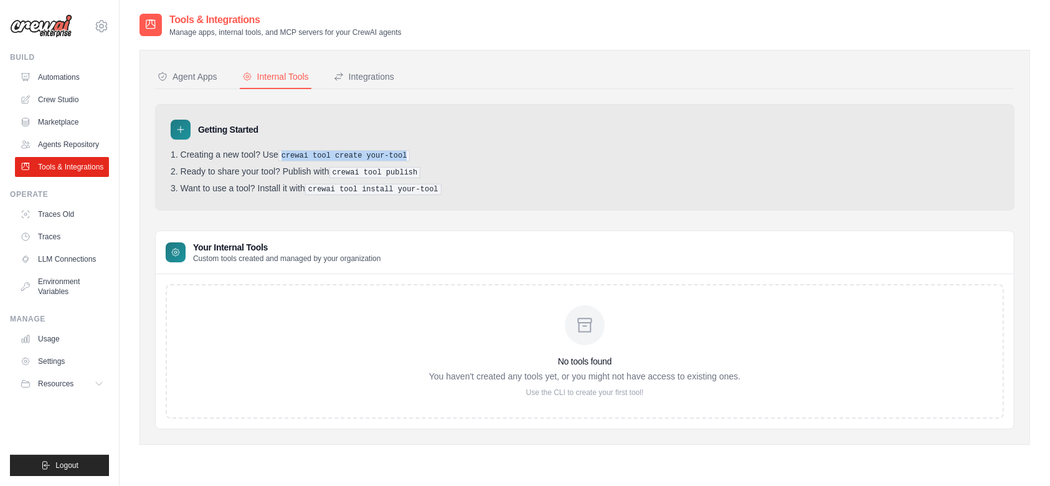
drag, startPoint x: 398, startPoint y: 157, endPoint x: 283, endPoint y: 153, distance: 115.3
click at [283, 153] on pre "crewai tool create your-tool" at bounding box center [344, 155] width 132 height 11
drag, startPoint x: 412, startPoint y: 169, endPoint x: 690, endPoint y: 121, distance: 282.6
click at [690, 121] on div "Getting Started Creating a new tool? Use crewai tool create your-tool Ready to …" at bounding box center [585, 157] width 860 height 107
click at [690, 121] on div "Getting Started" at bounding box center [585, 130] width 828 height 20
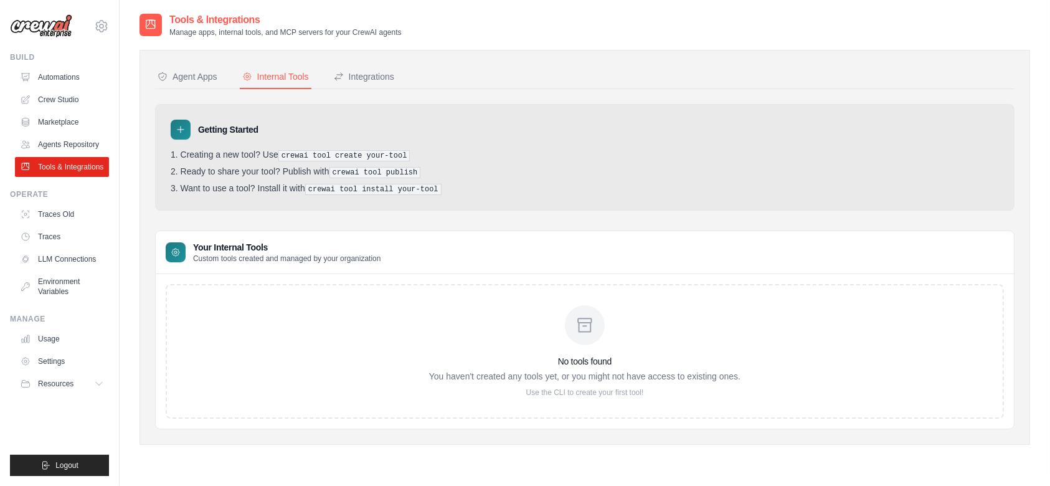
click at [692, 32] on div "Tools & Integrations Manage apps, internal tools, and MCP servers for your Crew…" at bounding box center [585, 24] width 891 height 25
